Goal: Task Accomplishment & Management: Use online tool/utility

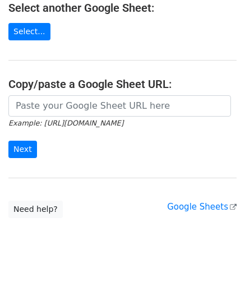
scroll to position [143, 0]
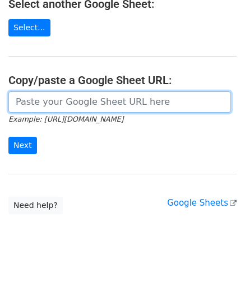
click at [99, 111] on input "url" at bounding box center [119, 101] width 223 height 21
paste input "[URL][DOMAIN_NAME]"
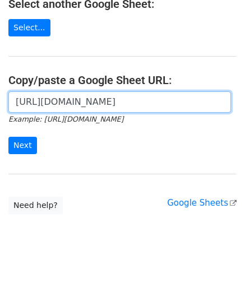
scroll to position [0, 329]
type input "[URL][DOMAIN_NAME]"
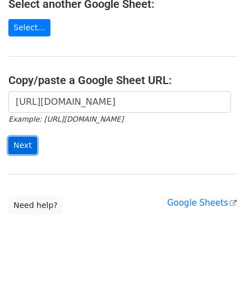
click at [22, 144] on input "Next" at bounding box center [22, 145] width 29 height 17
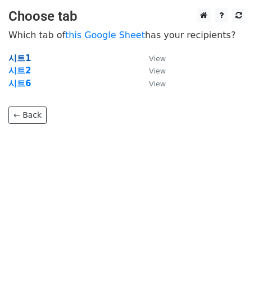
click at [20, 54] on strong "시트1" at bounding box center [19, 58] width 22 height 10
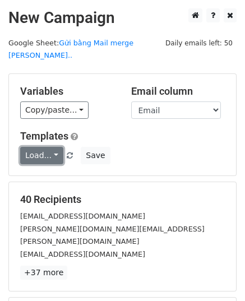
click at [54, 147] on link "Load..." at bounding box center [41, 155] width 43 height 17
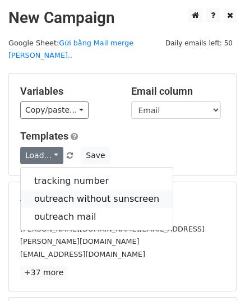
click at [79, 190] on link "outreach without sunscreen" at bounding box center [97, 199] width 152 height 18
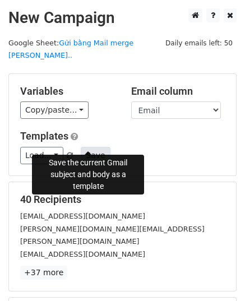
click at [89, 147] on button "Save" at bounding box center [95, 155] width 29 height 17
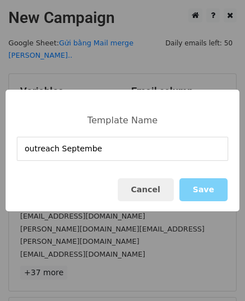
type input "outreach September"
click at [212, 189] on button "Save" at bounding box center [204, 189] width 48 height 23
